Goal: Navigation & Orientation: Find specific page/section

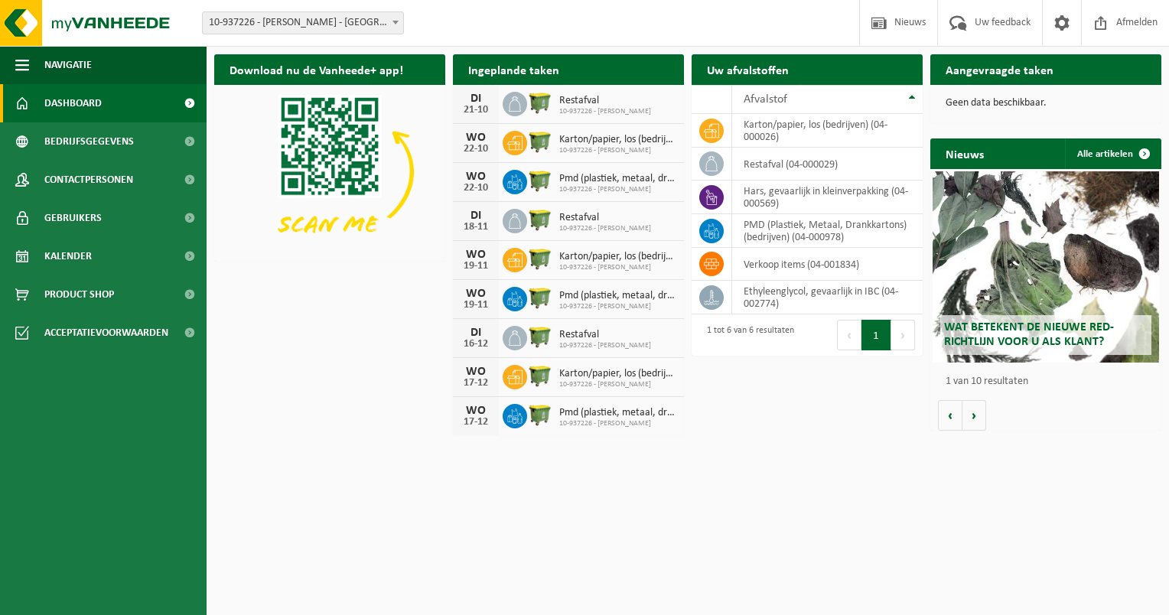
click at [799, 477] on html "Vestiging: 10-937226 - ELIA-NEMOLINCK - BRUGGE 10-937226 - ELIA-NEMOLINCK - BRU…" at bounding box center [584, 307] width 1169 height 615
click at [817, 493] on html "Vestiging: 10-937226 - ELIA-NEMOLINCK - BRUGGE 10-937226 - ELIA-NEMOLINCK - BRU…" at bounding box center [584, 307] width 1169 height 615
click at [88, 184] on span "Contactpersonen" at bounding box center [88, 180] width 89 height 38
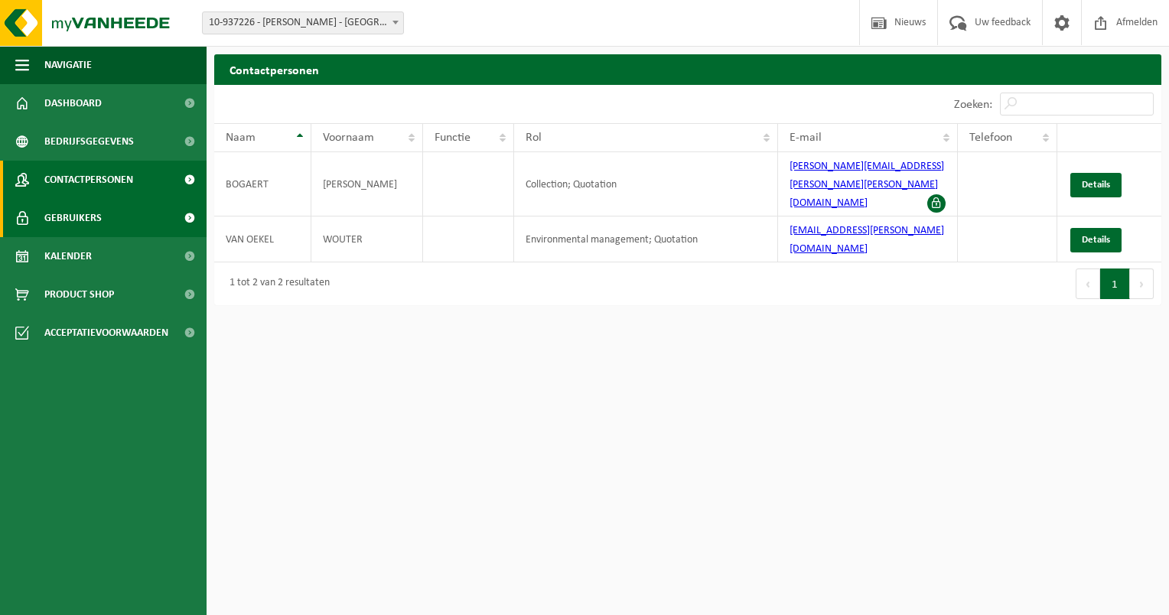
click at [96, 217] on span "Gebruikers" at bounding box center [72, 218] width 57 height 38
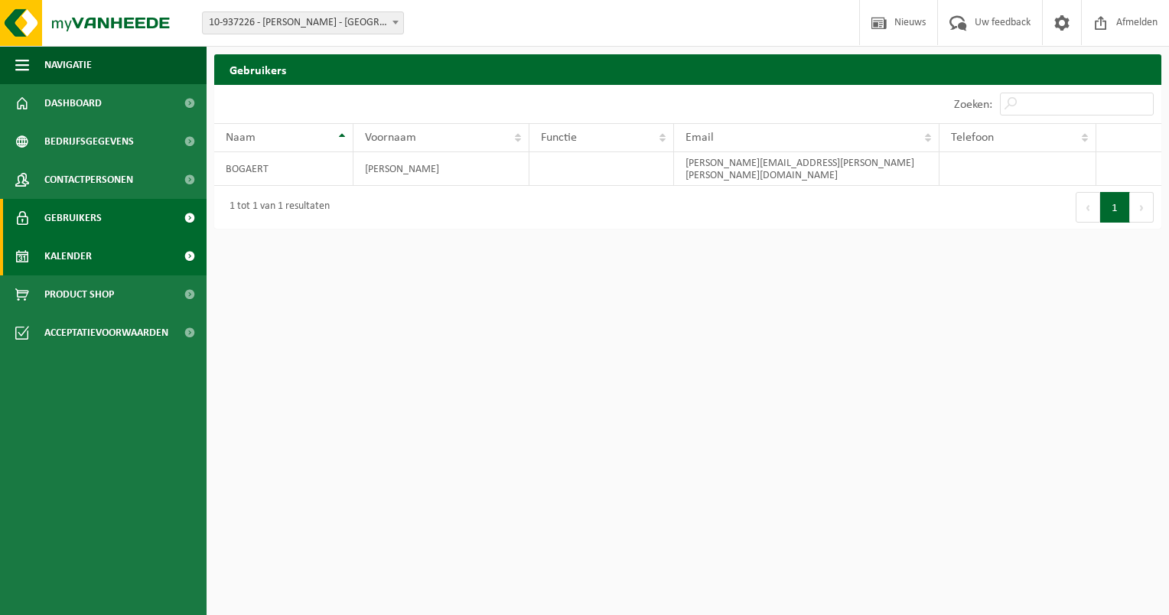
click at [93, 257] on link "Kalender" at bounding box center [103, 256] width 207 height 38
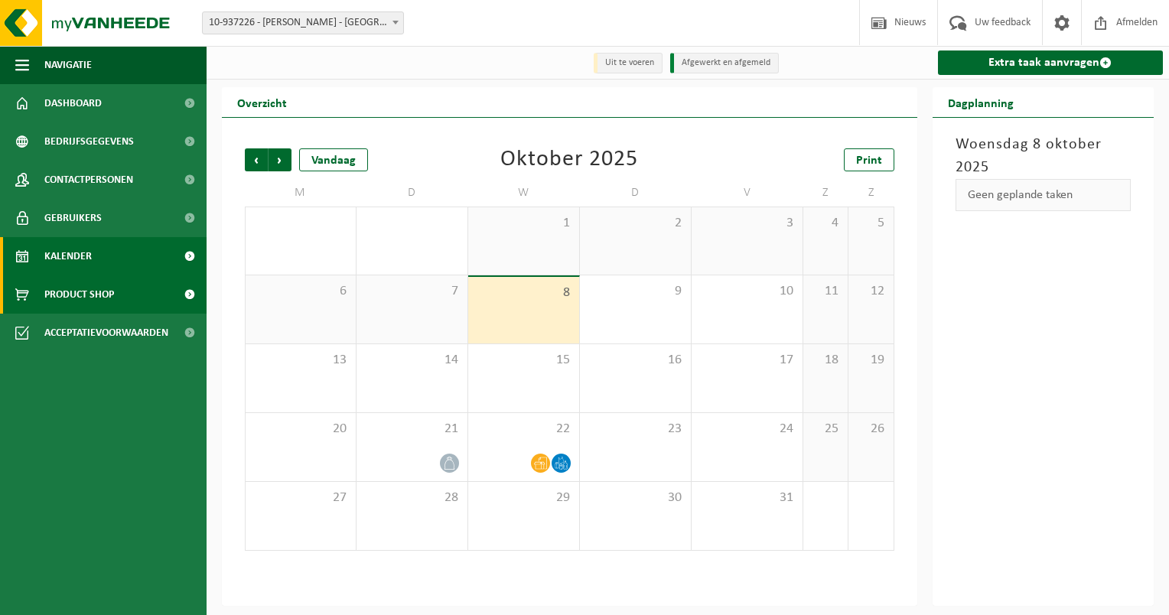
click at [76, 297] on span "Product Shop" at bounding box center [79, 294] width 70 height 38
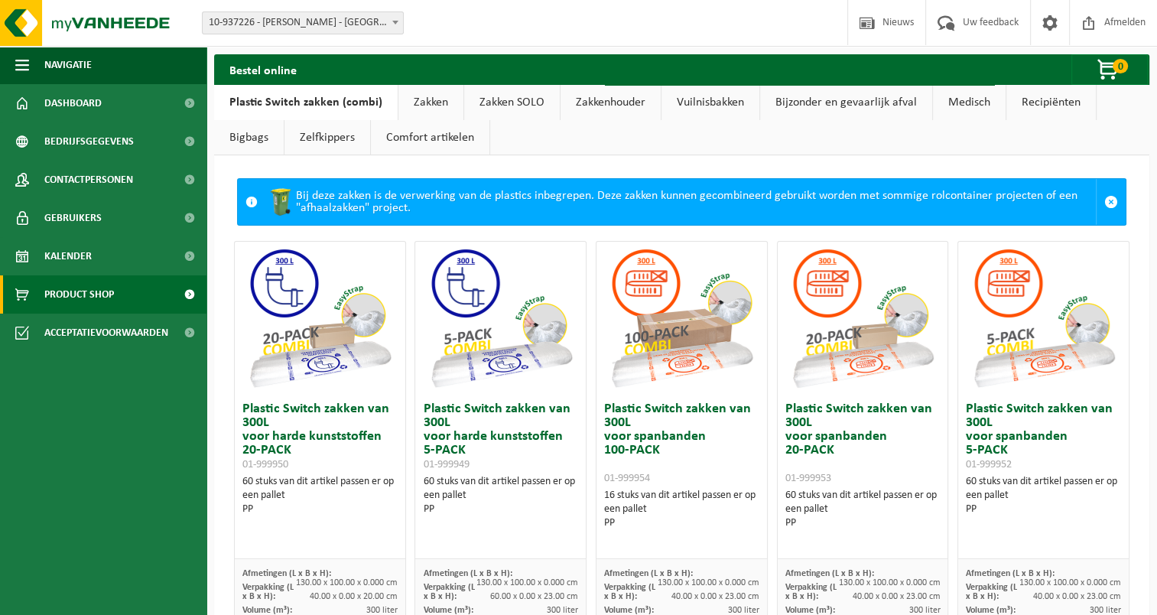
click at [1049, 106] on link "Recipiënten" at bounding box center [1051, 102] width 89 height 35
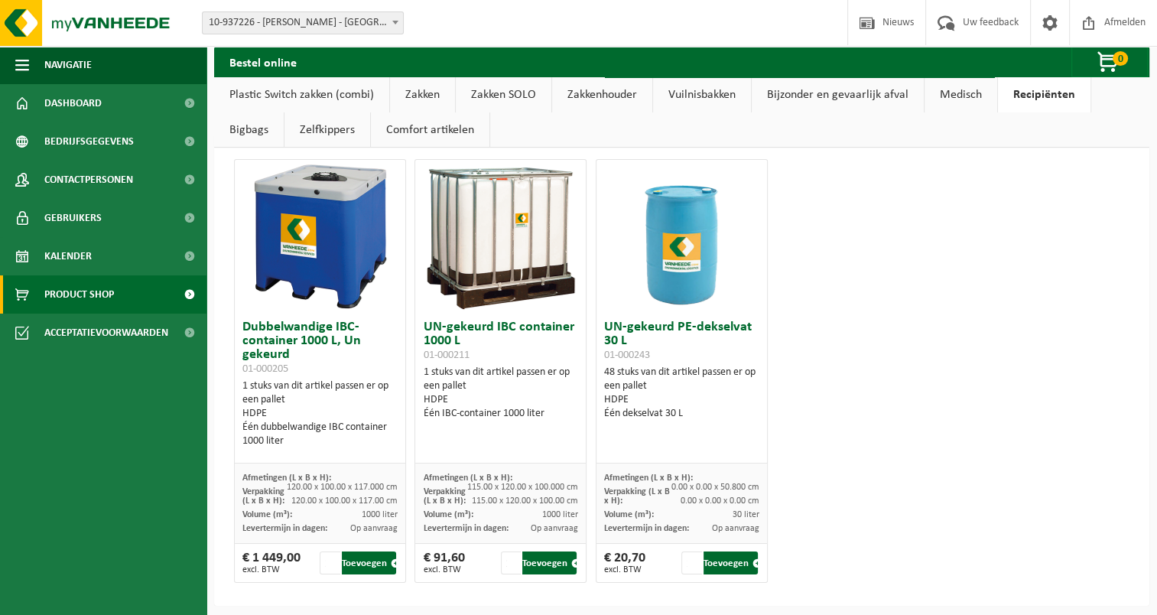
scroll to position [29, 0]
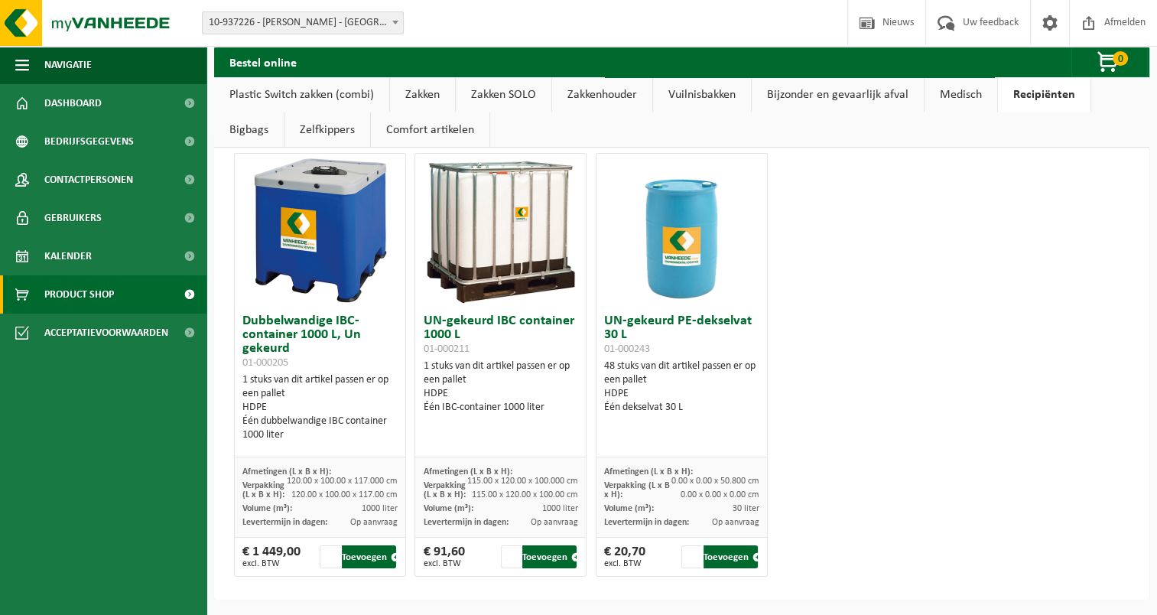
click at [249, 132] on link "Bigbags" at bounding box center [249, 129] width 70 height 35
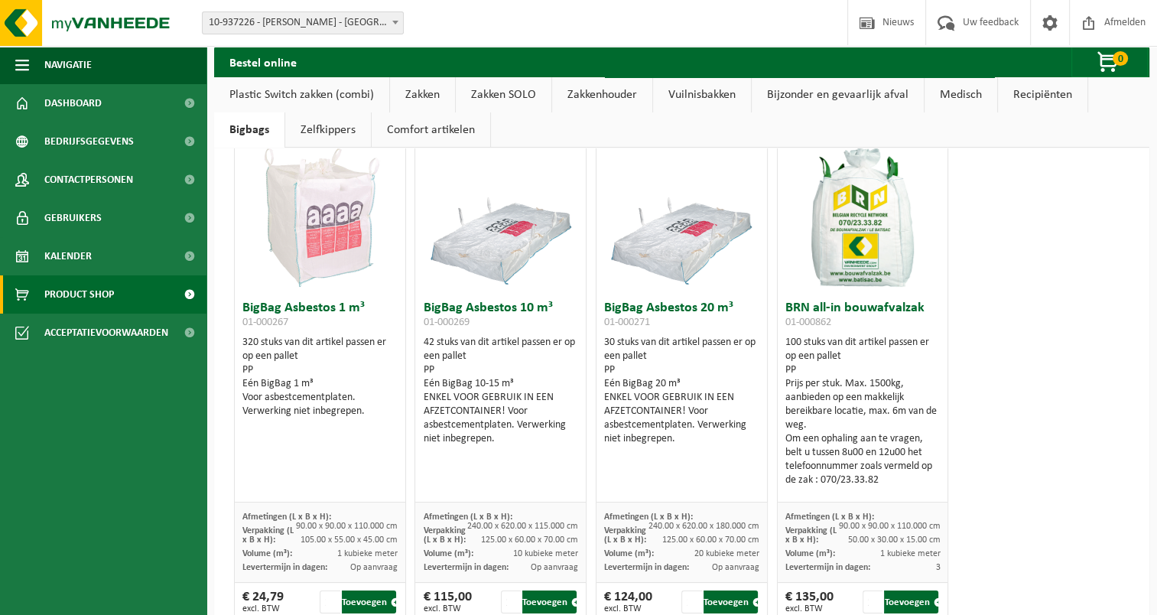
scroll to position [0, 0]
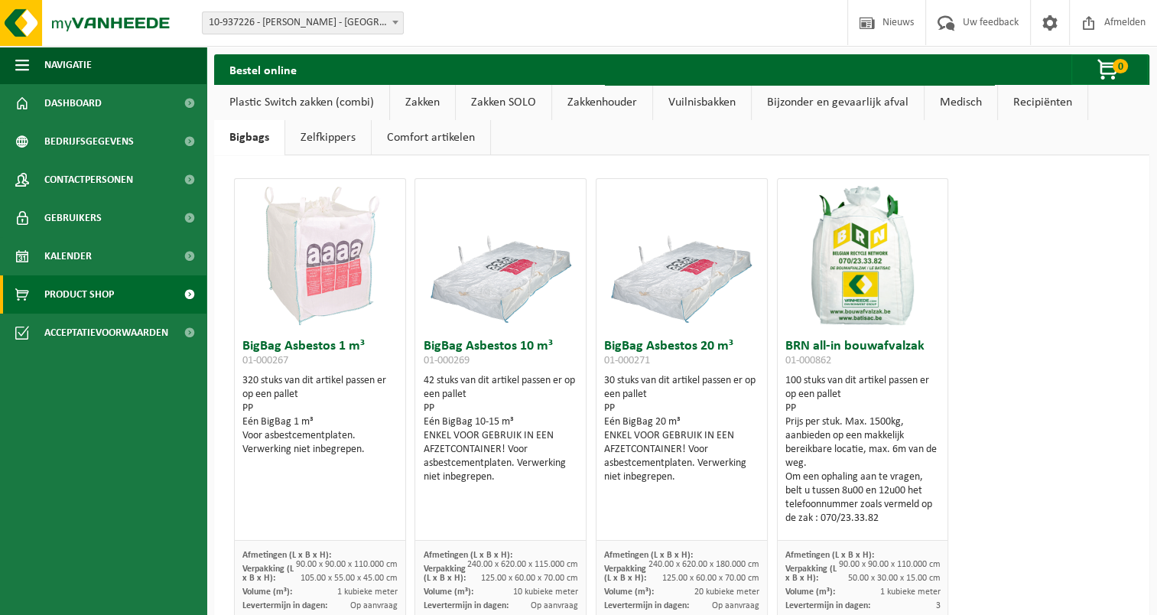
click at [340, 142] on link "Zelfkippers" at bounding box center [328, 137] width 86 height 35
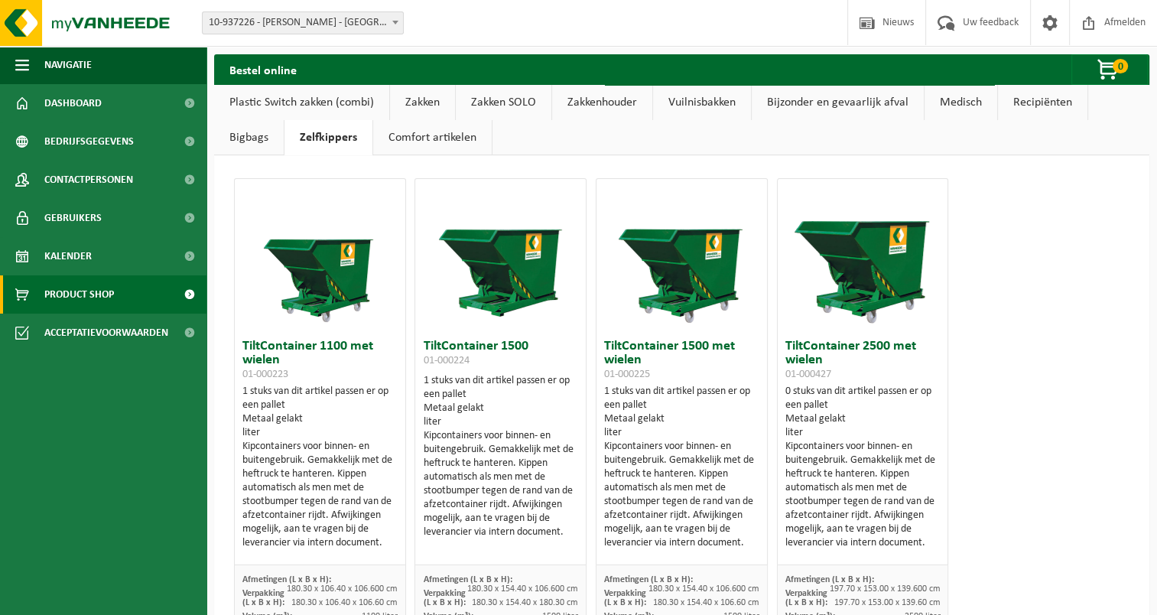
click at [407, 144] on link "Comfort artikelen" at bounding box center [432, 137] width 119 height 35
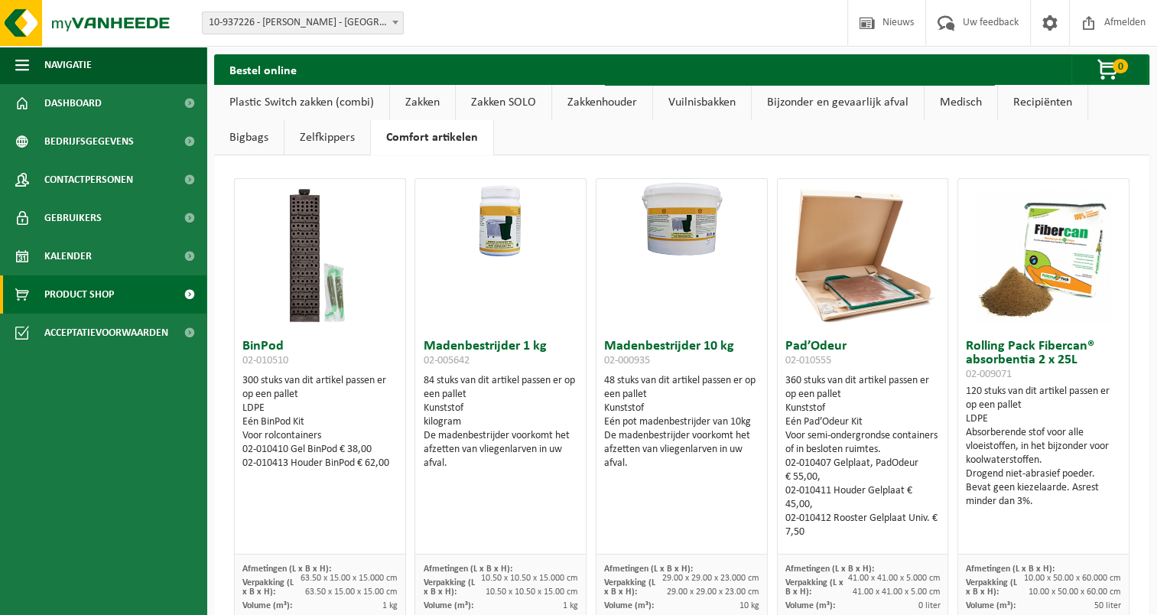
click at [330, 104] on link "Plastic Switch zakken (combi)" at bounding box center [301, 102] width 175 height 35
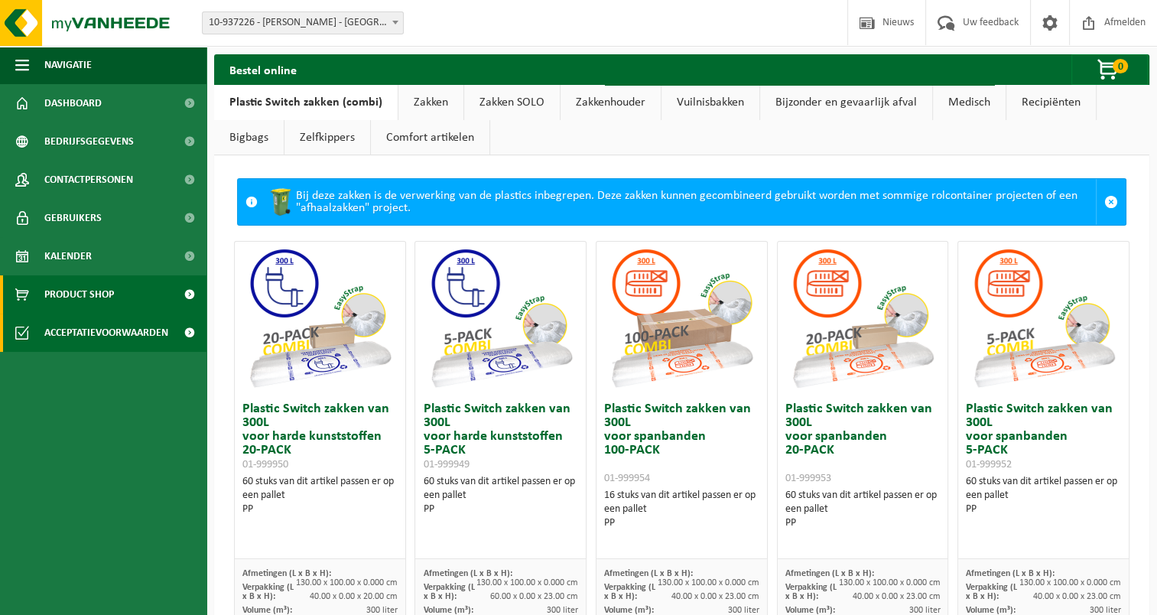
click at [128, 340] on span "Acceptatievoorwaarden" at bounding box center [106, 333] width 124 height 38
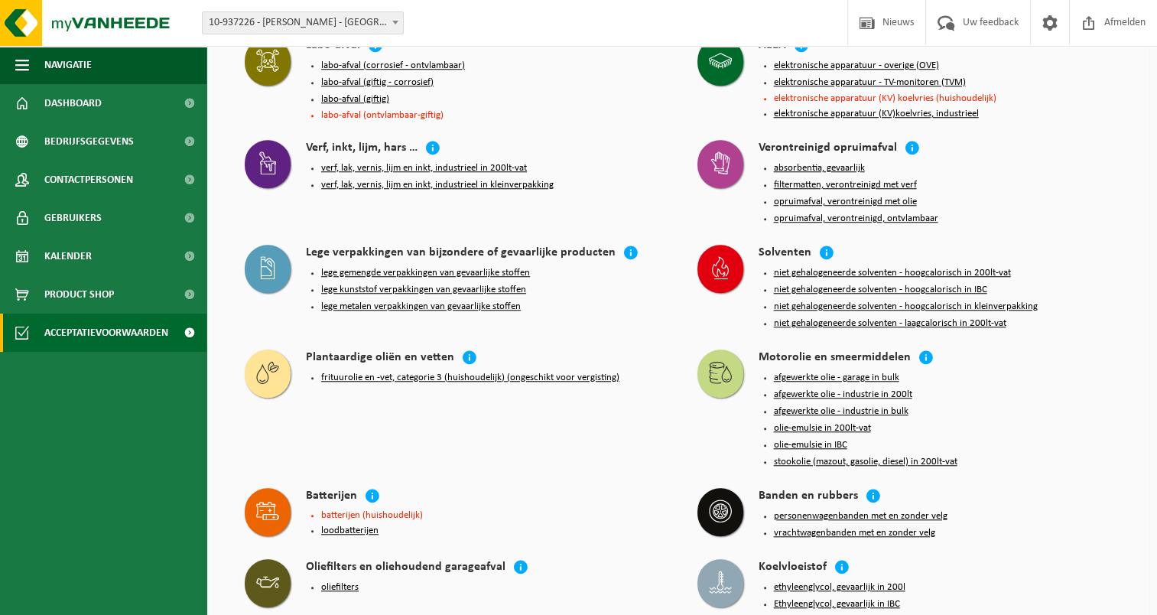
scroll to position [1300, 0]
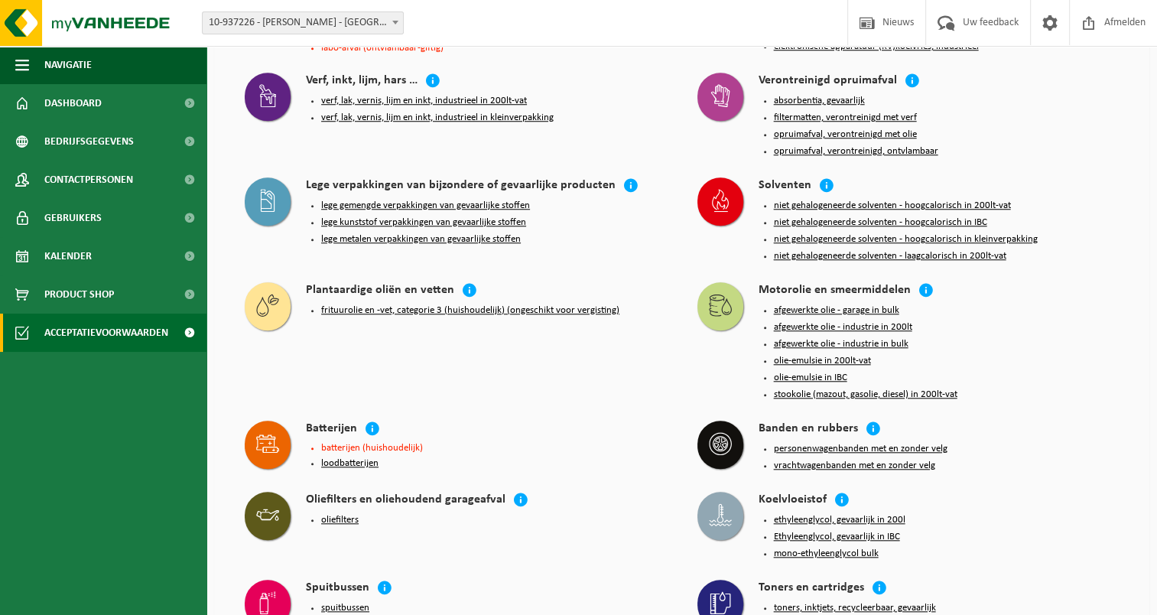
click at [267, 432] on icon at bounding box center [267, 443] width 23 height 23
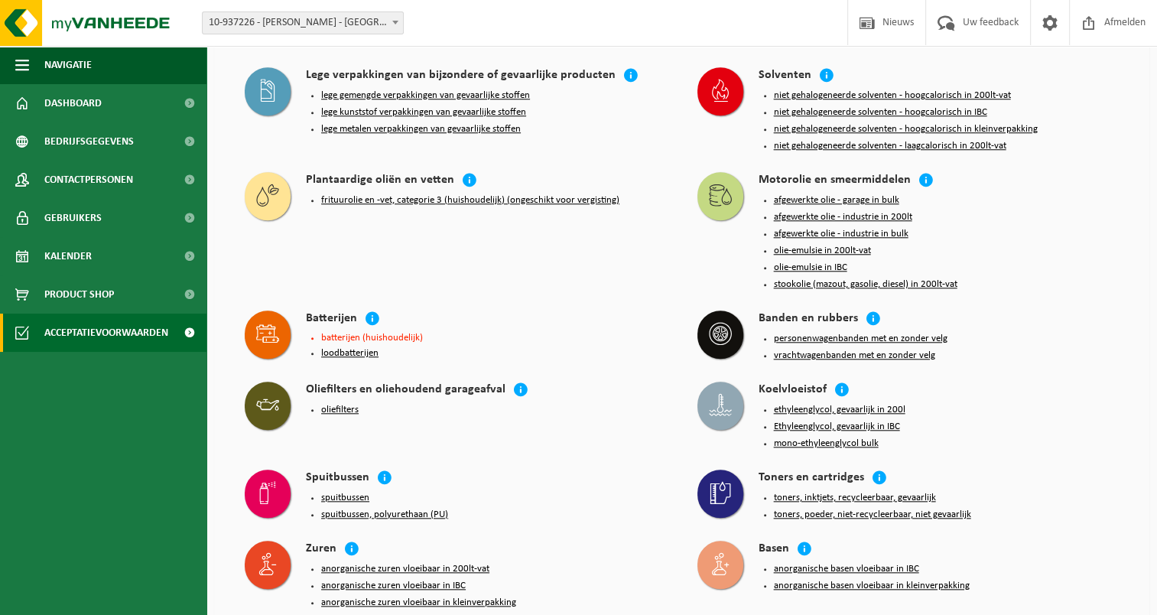
scroll to position [1476, 0]
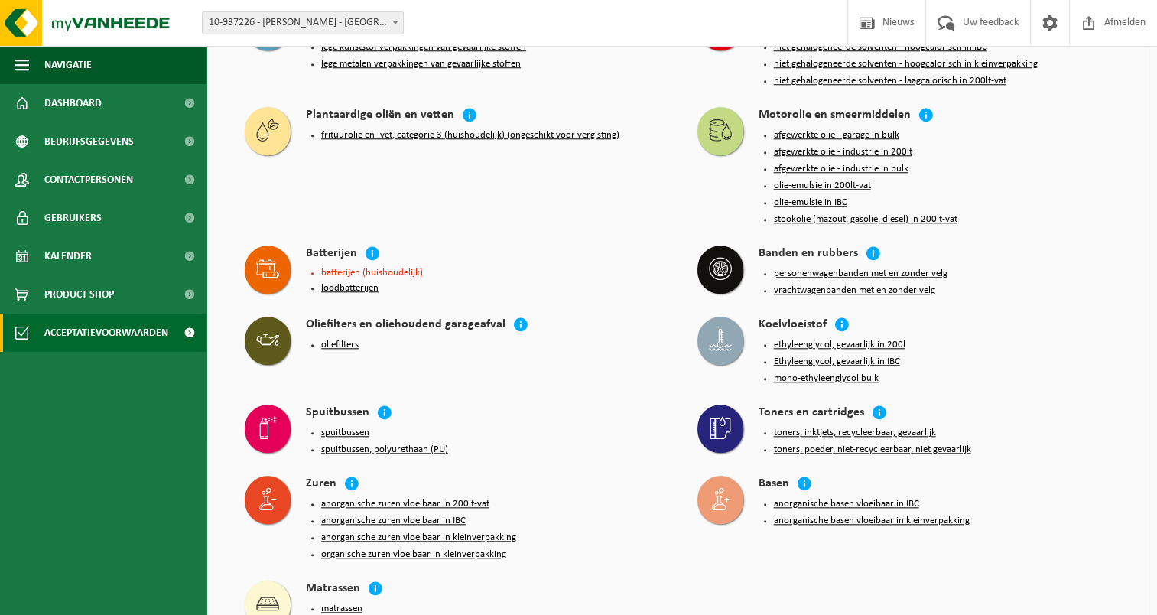
click at [407, 263] on div "batterijen (huishoudelijk) loodbatterijen" at bounding box center [486, 281] width 361 height 36
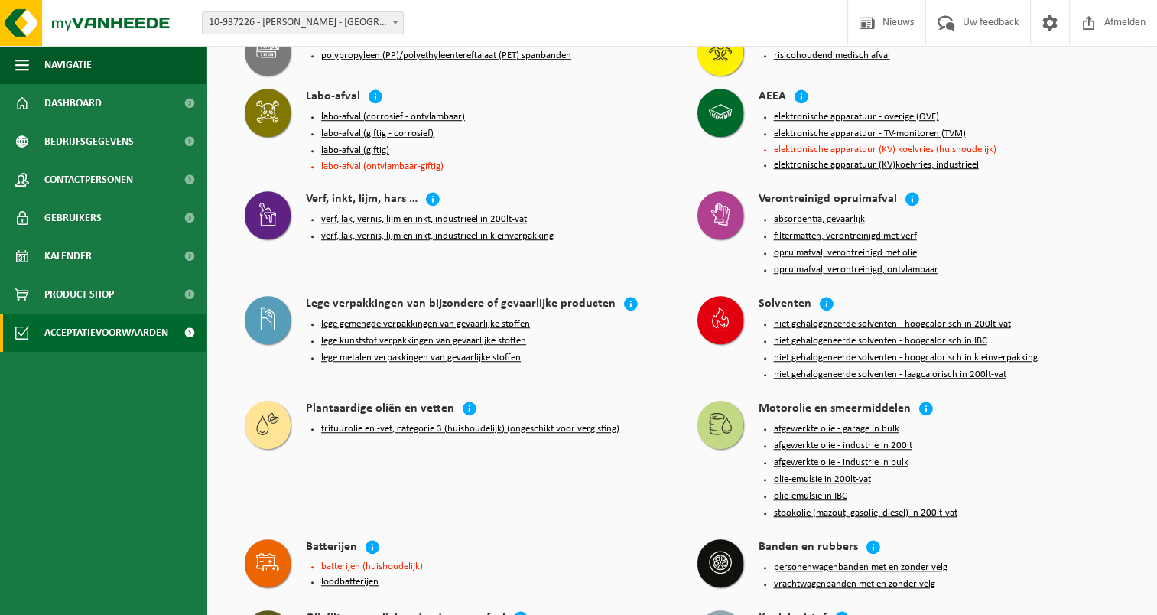
scroll to position [1323, 0]
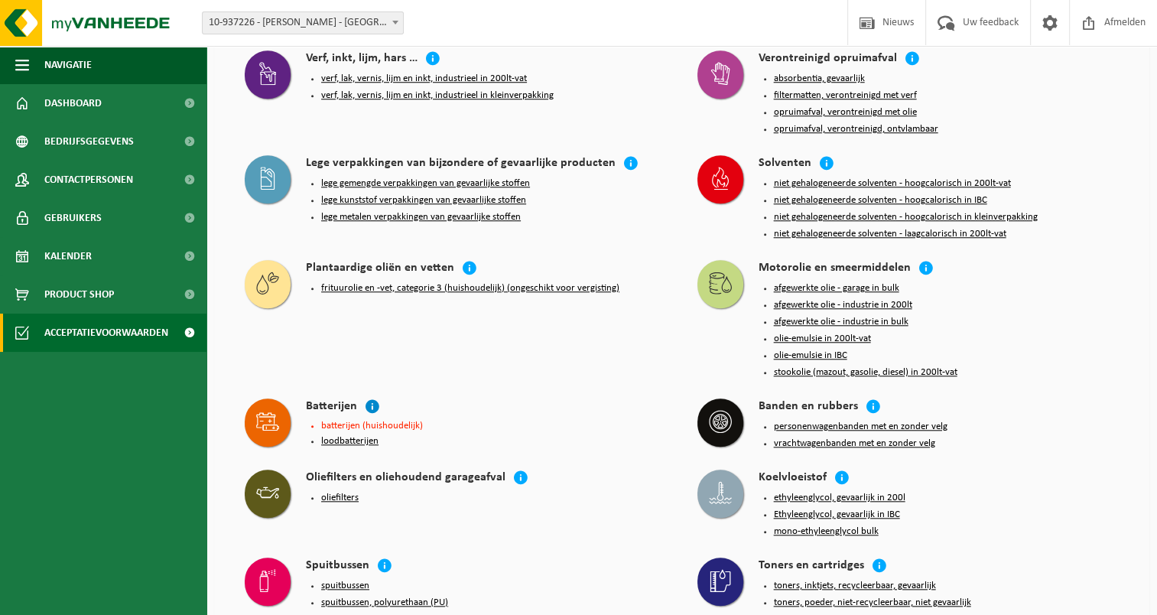
click at [367, 399] on icon at bounding box center [372, 406] width 15 height 15
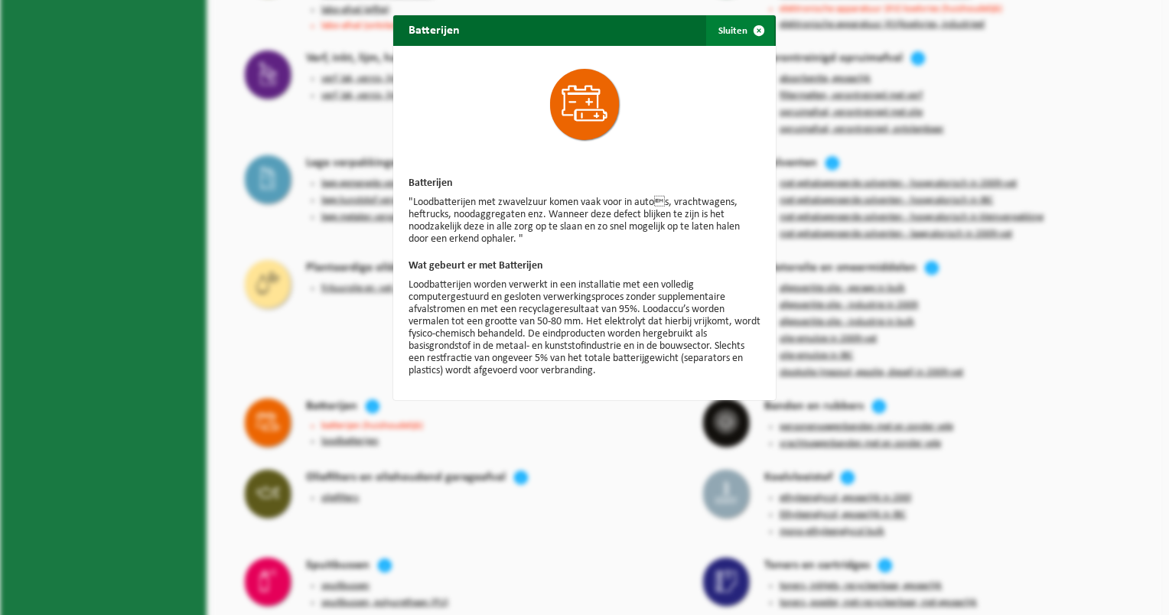
click at [727, 33] on button "Sluiten" at bounding box center [740, 30] width 68 height 31
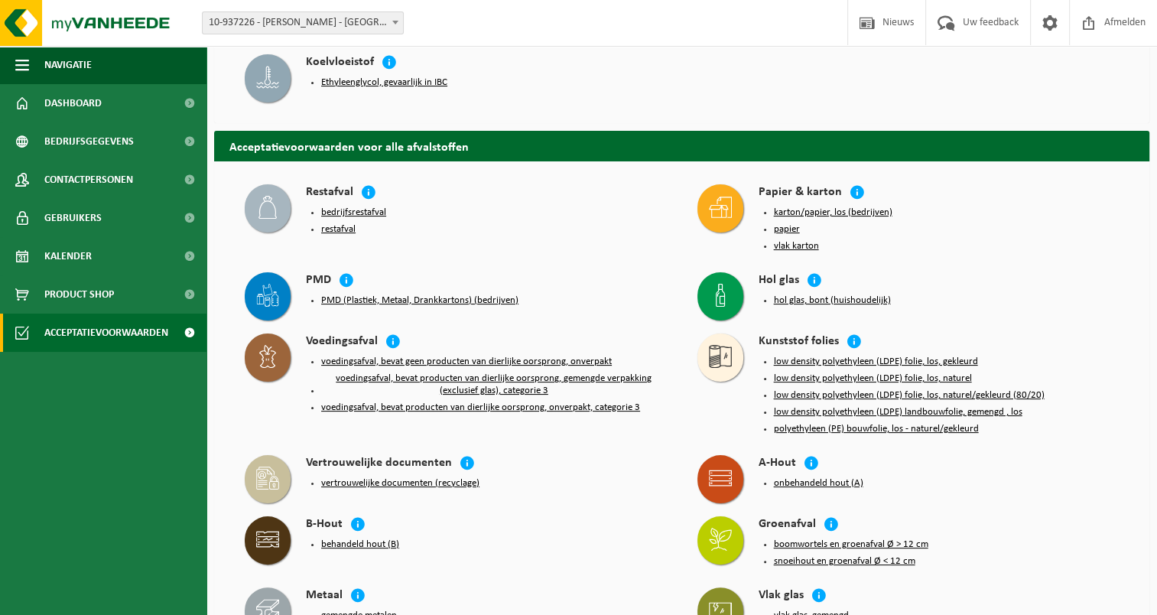
scroll to position [0, 0]
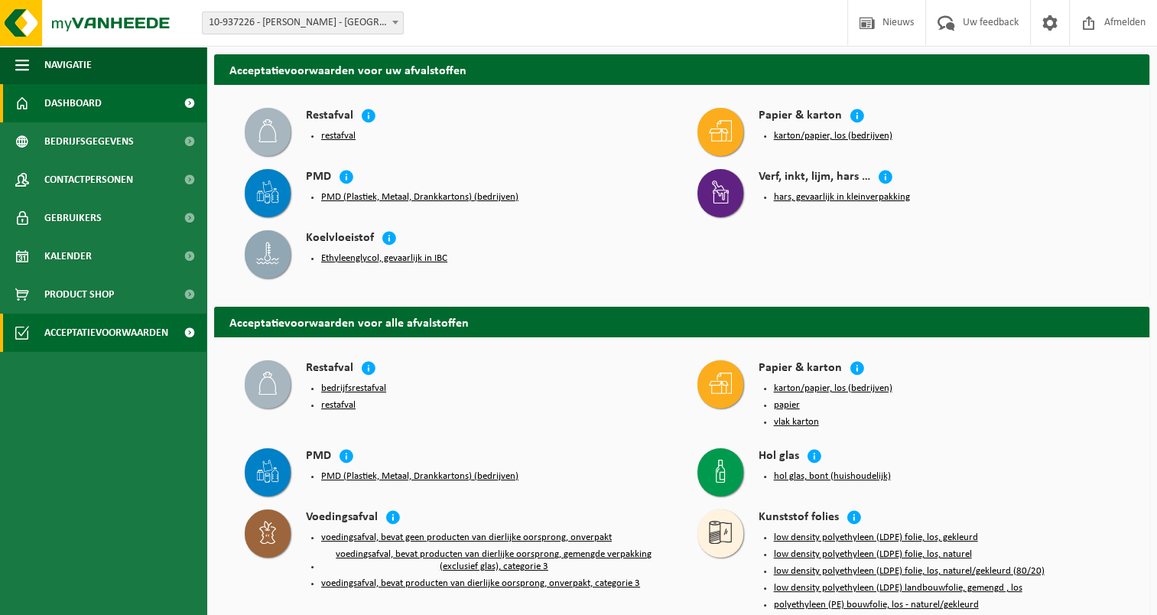
click at [88, 109] on span "Dashboard" at bounding box center [72, 103] width 57 height 38
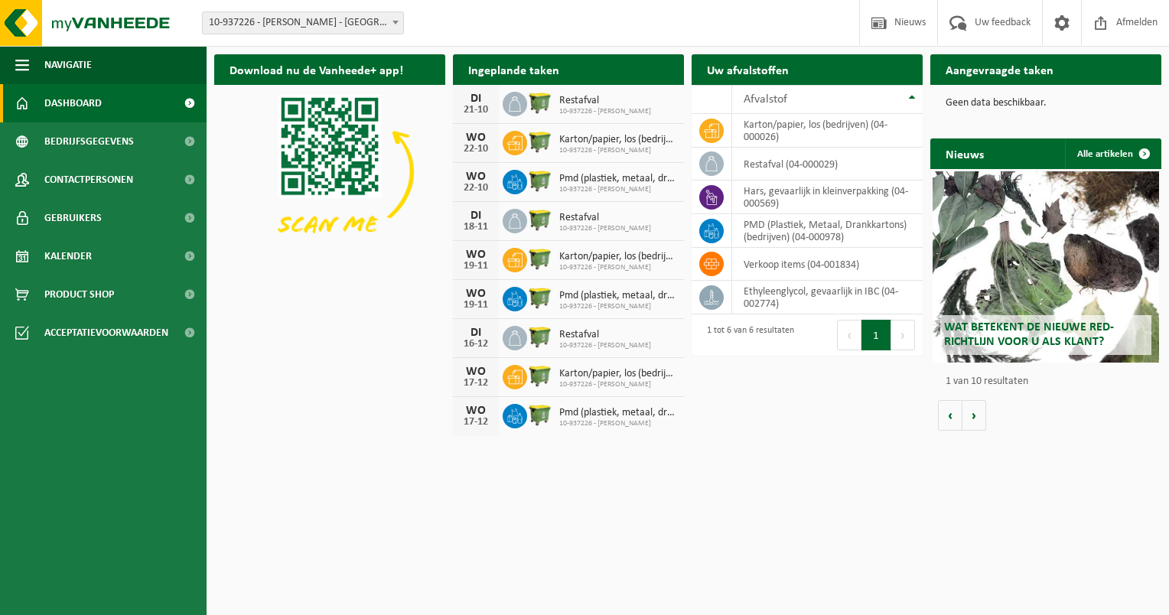
click at [777, 70] on h2 "Uw afvalstoffen" at bounding box center [748, 69] width 112 height 30
drag, startPoint x: 747, startPoint y: 70, endPoint x: 731, endPoint y: 67, distance: 16.4
click at [731, 67] on h2 "Uw afvalstoffen" at bounding box center [748, 69] width 112 height 30
click at [763, 327] on div "1 tot 6 van 6 resultaten" at bounding box center [746, 335] width 95 height 34
click at [776, 294] on td "Ethyleenglycol, gevaarlijk in IBC (04-002774)" at bounding box center [827, 298] width 190 height 34
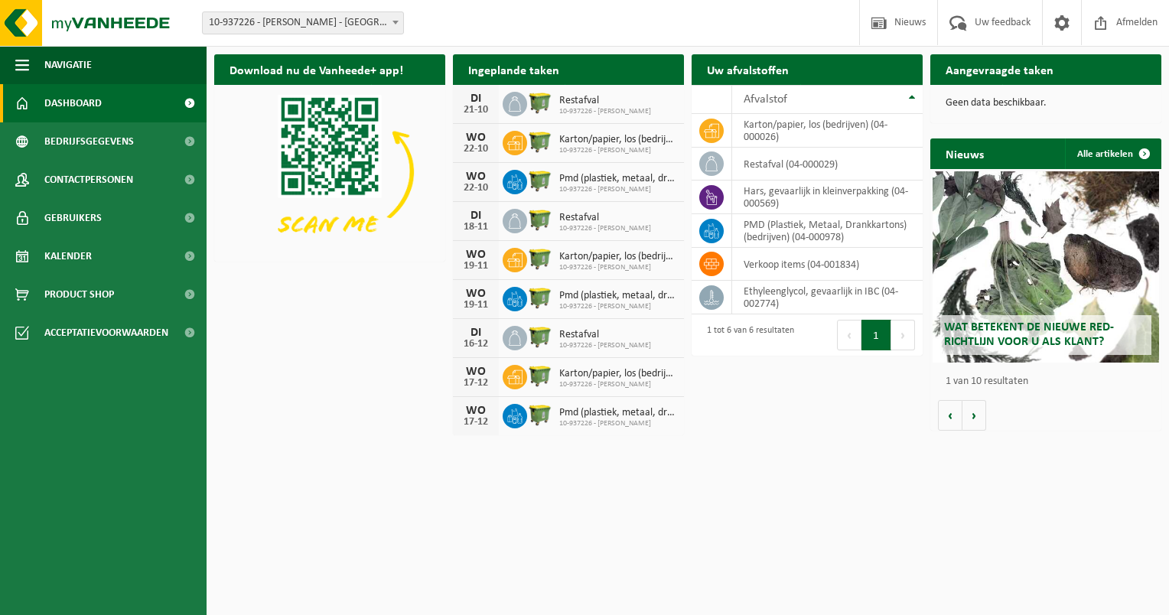
drag, startPoint x: 776, startPoint y: 293, endPoint x: 754, endPoint y: 364, distance: 74.5
click at [754, 364] on div "Download nu de Vanheede+ app! Verberg Ingeplande taken Bekijk uw kalender DI 21…" at bounding box center [687, 244] width 955 height 395
click at [21, 60] on span "button" at bounding box center [22, 65] width 14 height 38
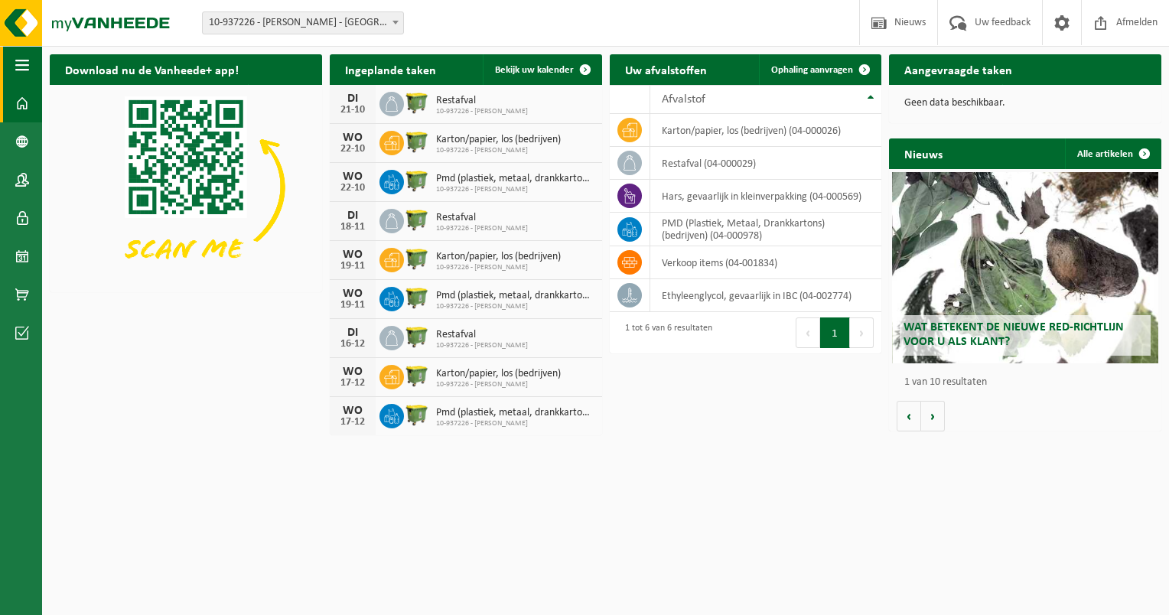
click at [21, 60] on span "button" at bounding box center [22, 65] width 14 height 38
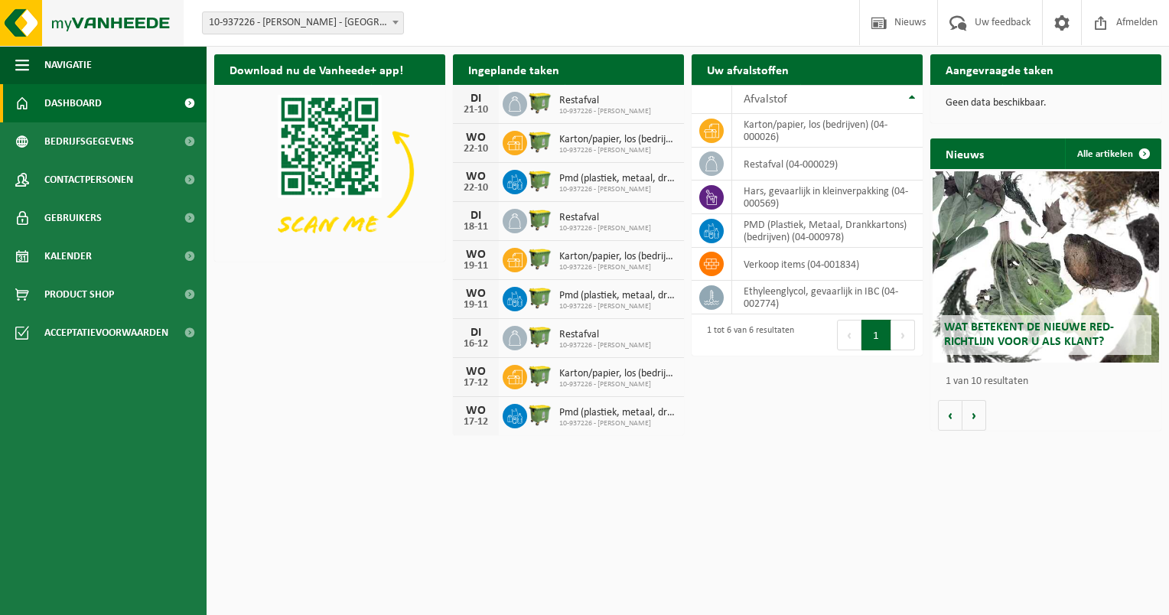
click at [83, 22] on img at bounding box center [92, 23] width 184 height 46
click at [682, 520] on html "Vestiging: 10-937226 - [PERSON_NAME] - [GEOGRAPHIC_DATA] 10-937226 - [PERSON_NA…" at bounding box center [584, 307] width 1169 height 615
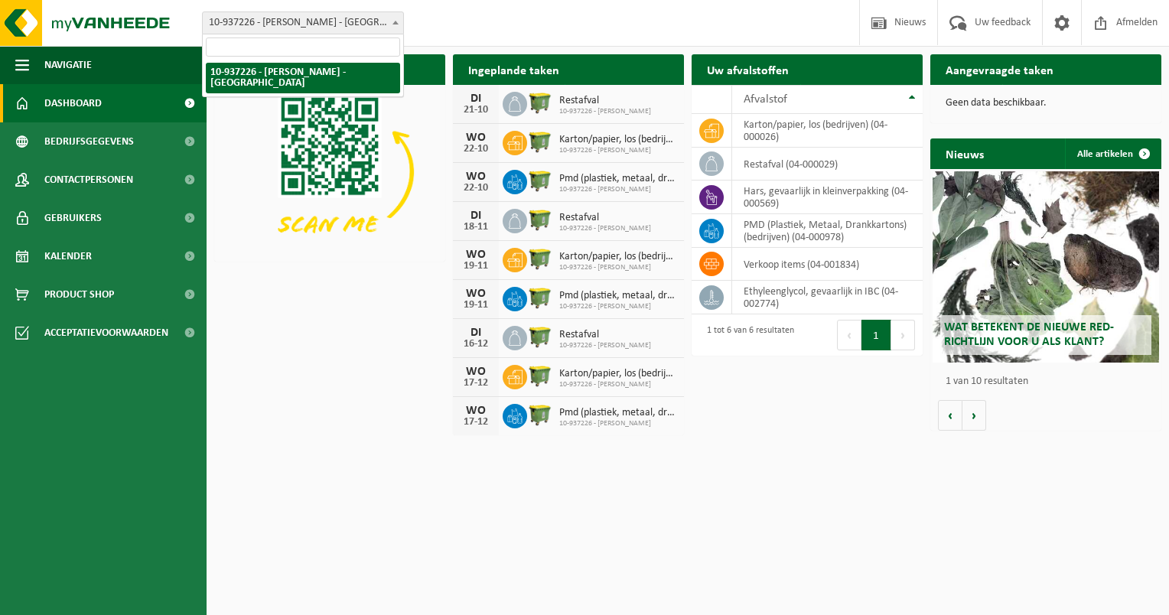
click at [395, 21] on b at bounding box center [395, 23] width 6 height 4
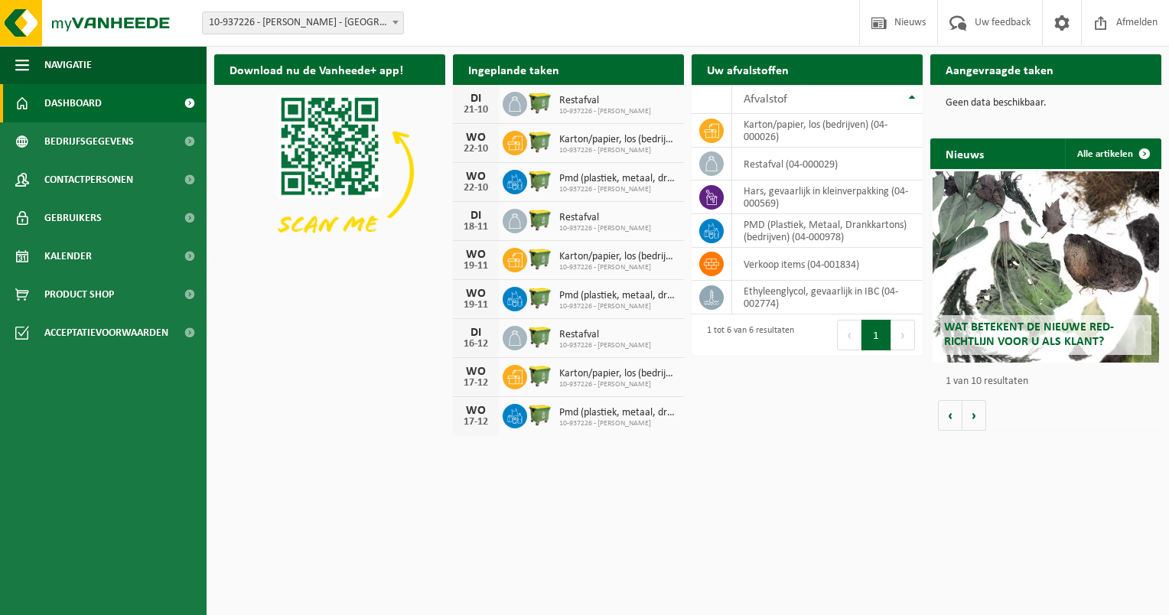
click at [395, 21] on b at bounding box center [395, 23] width 6 height 4
click at [101, 433] on ul "Navigatie Nieuws Uw feedback Afmelden Dashboard Bedrijfsgegevens Contactpersone…" at bounding box center [103, 330] width 207 height 569
click at [61, 294] on span "Product Shop" at bounding box center [79, 294] width 70 height 38
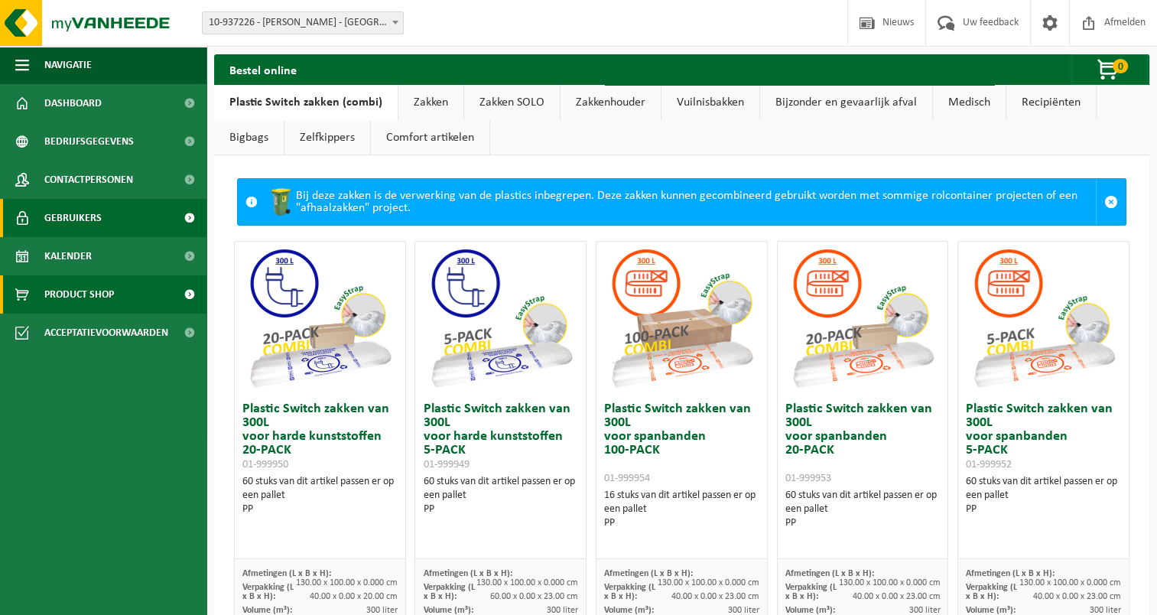
click at [70, 223] on span "Gebruikers" at bounding box center [72, 218] width 57 height 38
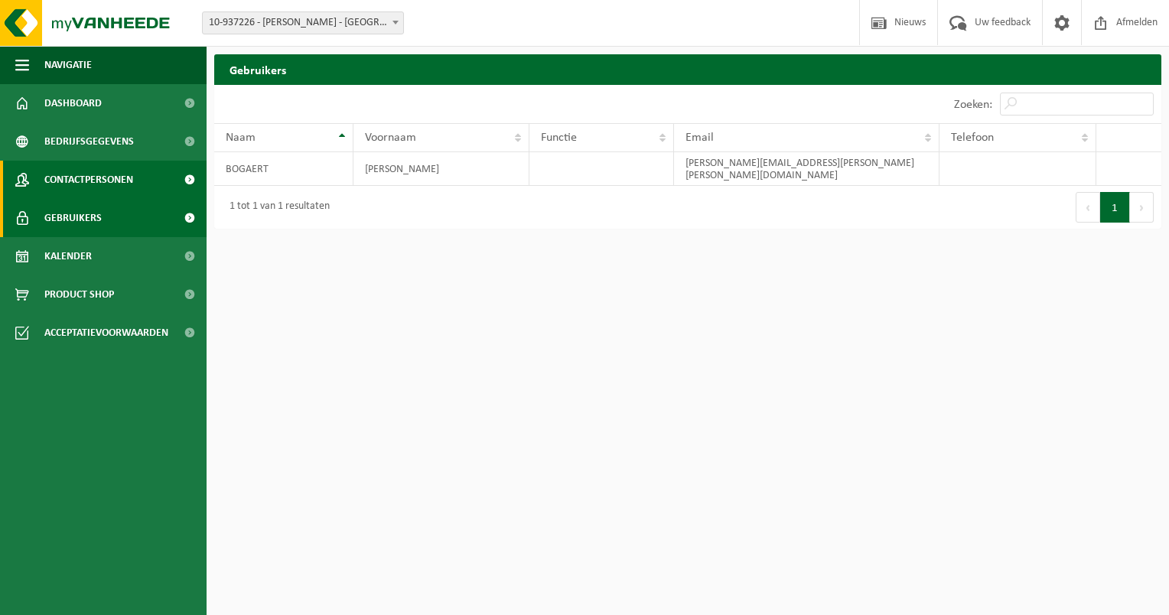
click at [80, 183] on span "Contactpersonen" at bounding box center [88, 180] width 89 height 38
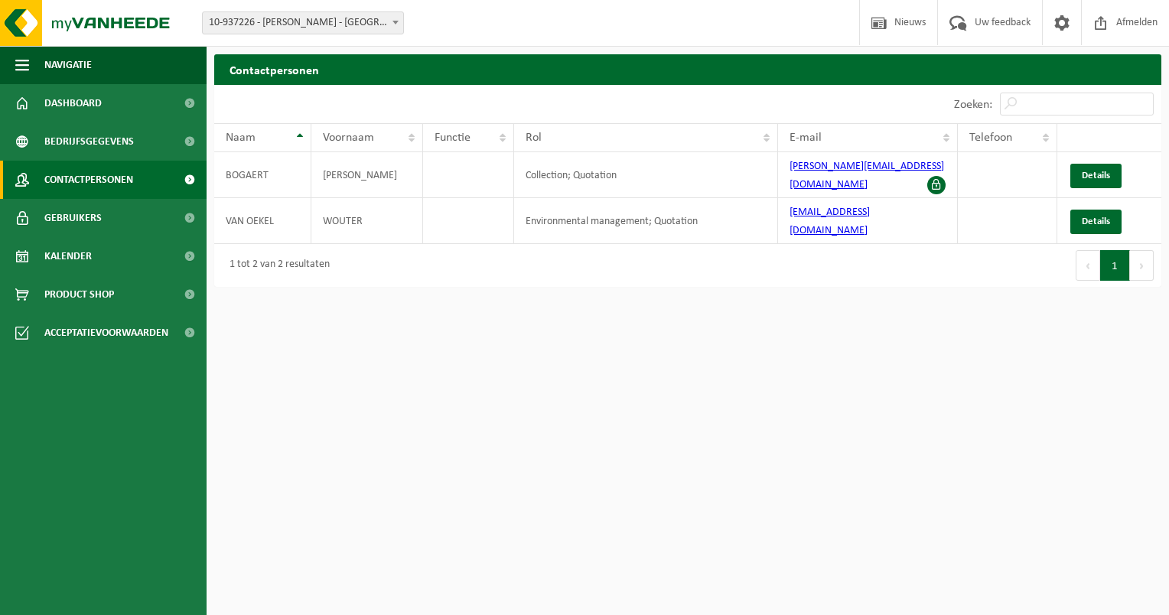
click at [347, 399] on html "Vestiging: 10-937226 - [PERSON_NAME] - [GEOGRAPHIC_DATA] 10-937226 - [PERSON_NA…" at bounding box center [584, 307] width 1169 height 615
click at [73, 144] on span "Bedrijfsgegevens" at bounding box center [88, 141] width 89 height 38
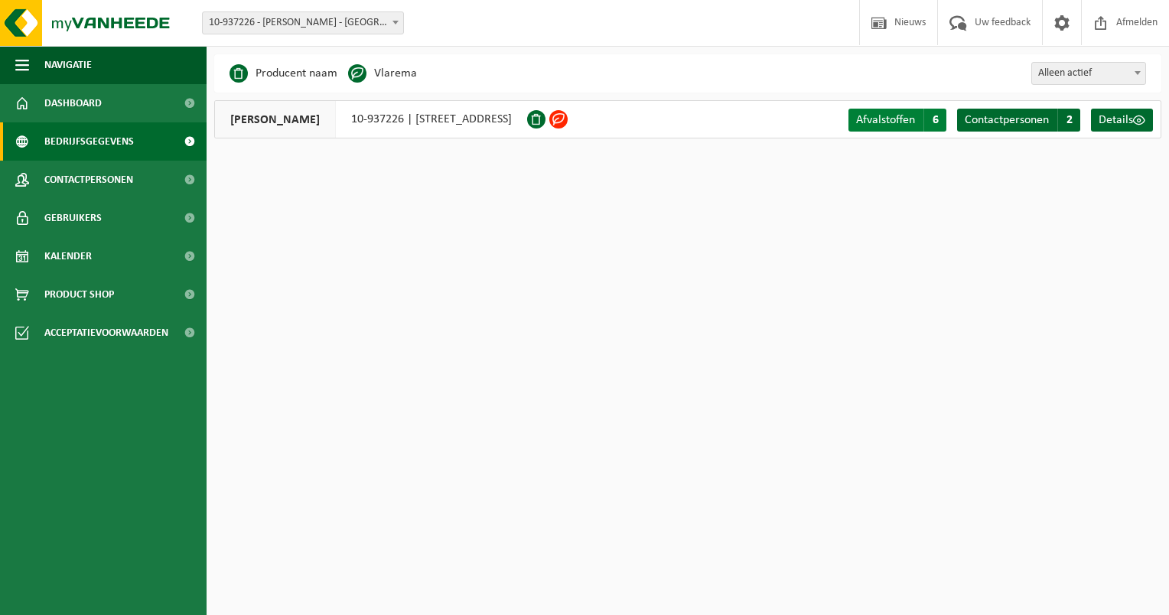
click at [890, 121] on span "Afvalstoffen" at bounding box center [885, 120] width 59 height 12
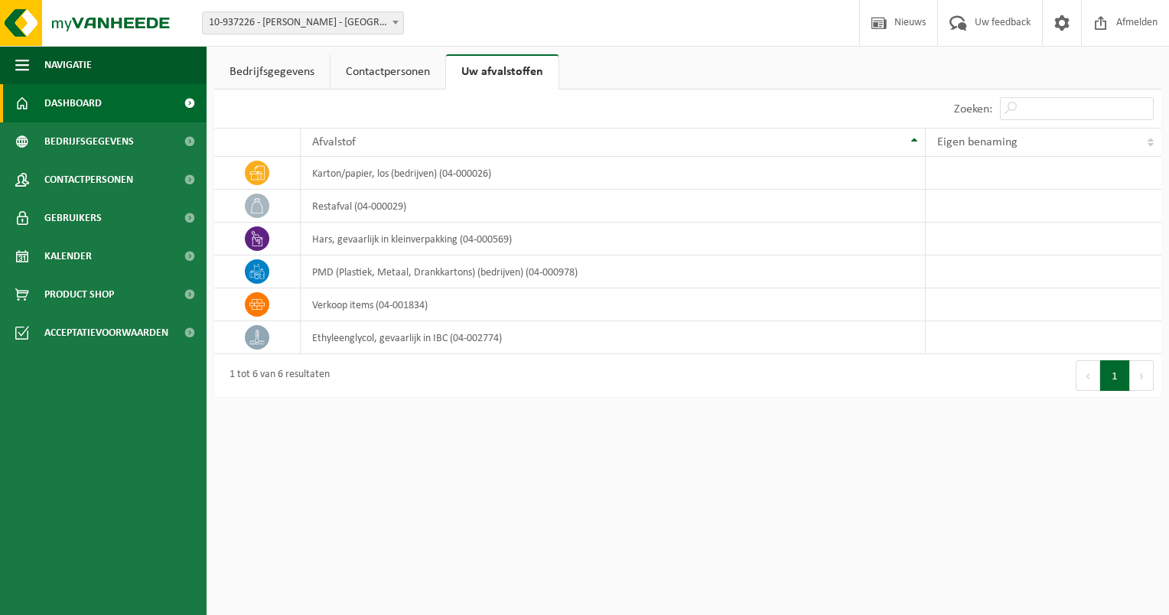
click at [64, 102] on span "Dashboard" at bounding box center [72, 103] width 57 height 38
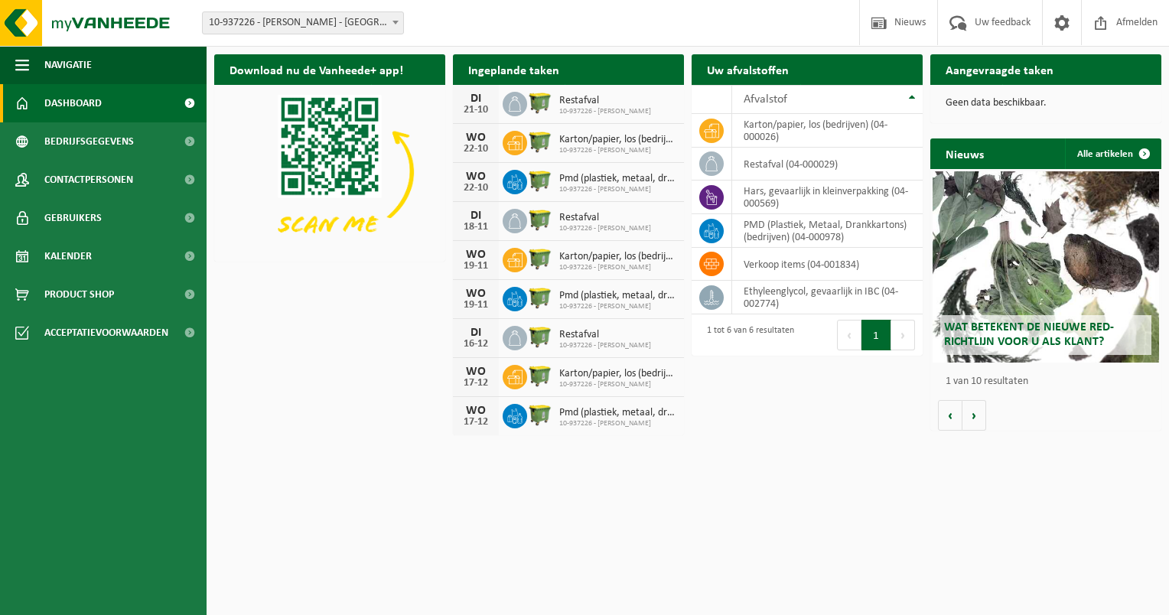
click at [76, 401] on ul "Navigatie Nieuws Uw feedback Afmelden Dashboard Bedrijfsgegevens Contactpersone…" at bounding box center [103, 330] width 207 height 569
click at [558, 513] on html "Vestiging: 10-937226 - [PERSON_NAME] - [GEOGRAPHIC_DATA] 10-937226 - [PERSON_NA…" at bounding box center [584, 307] width 1169 height 615
